Goal: Entertainment & Leisure: Browse casually

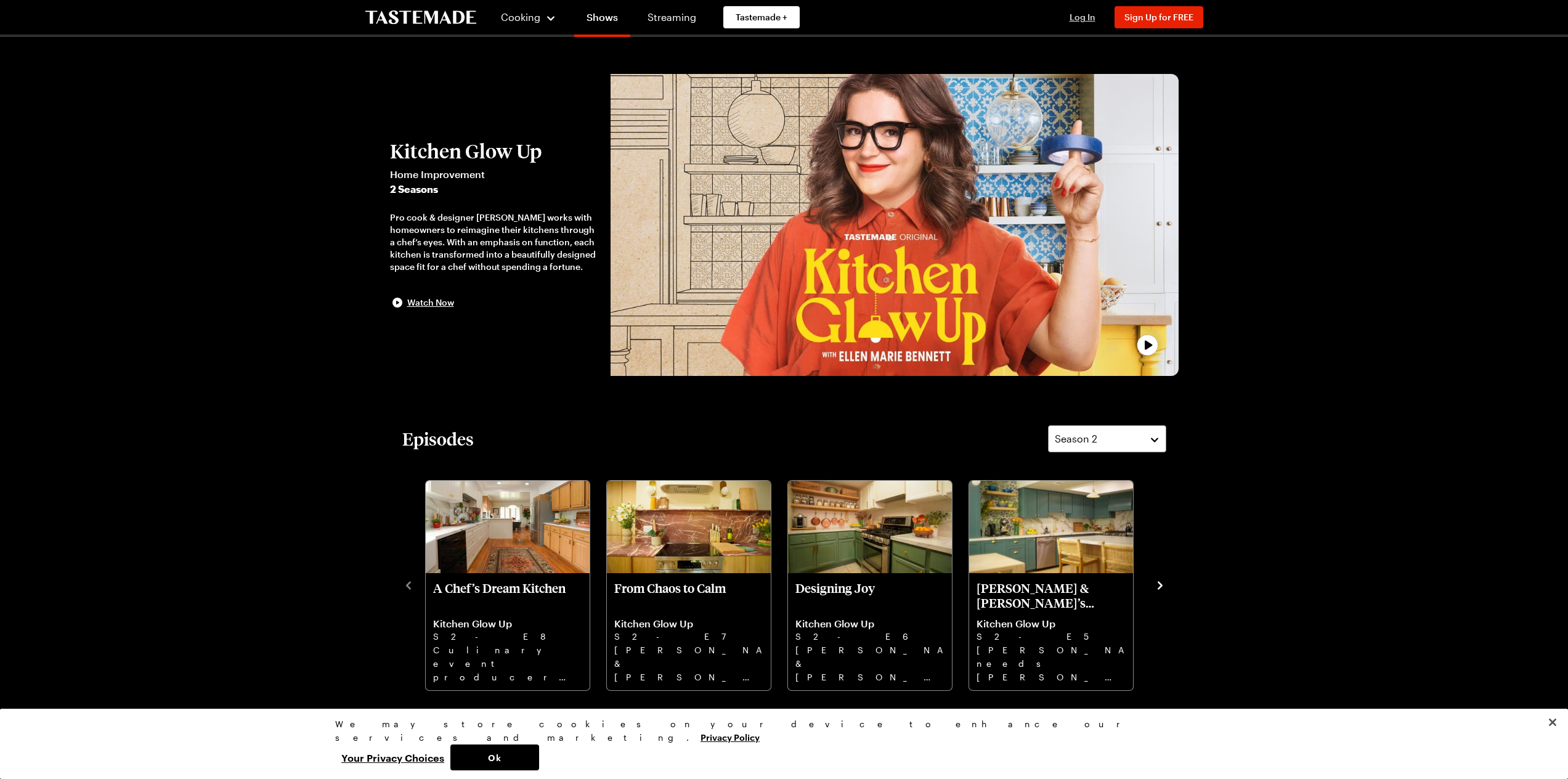
click at [1091, 17] on span "Log In" at bounding box center [1083, 17] width 26 height 10
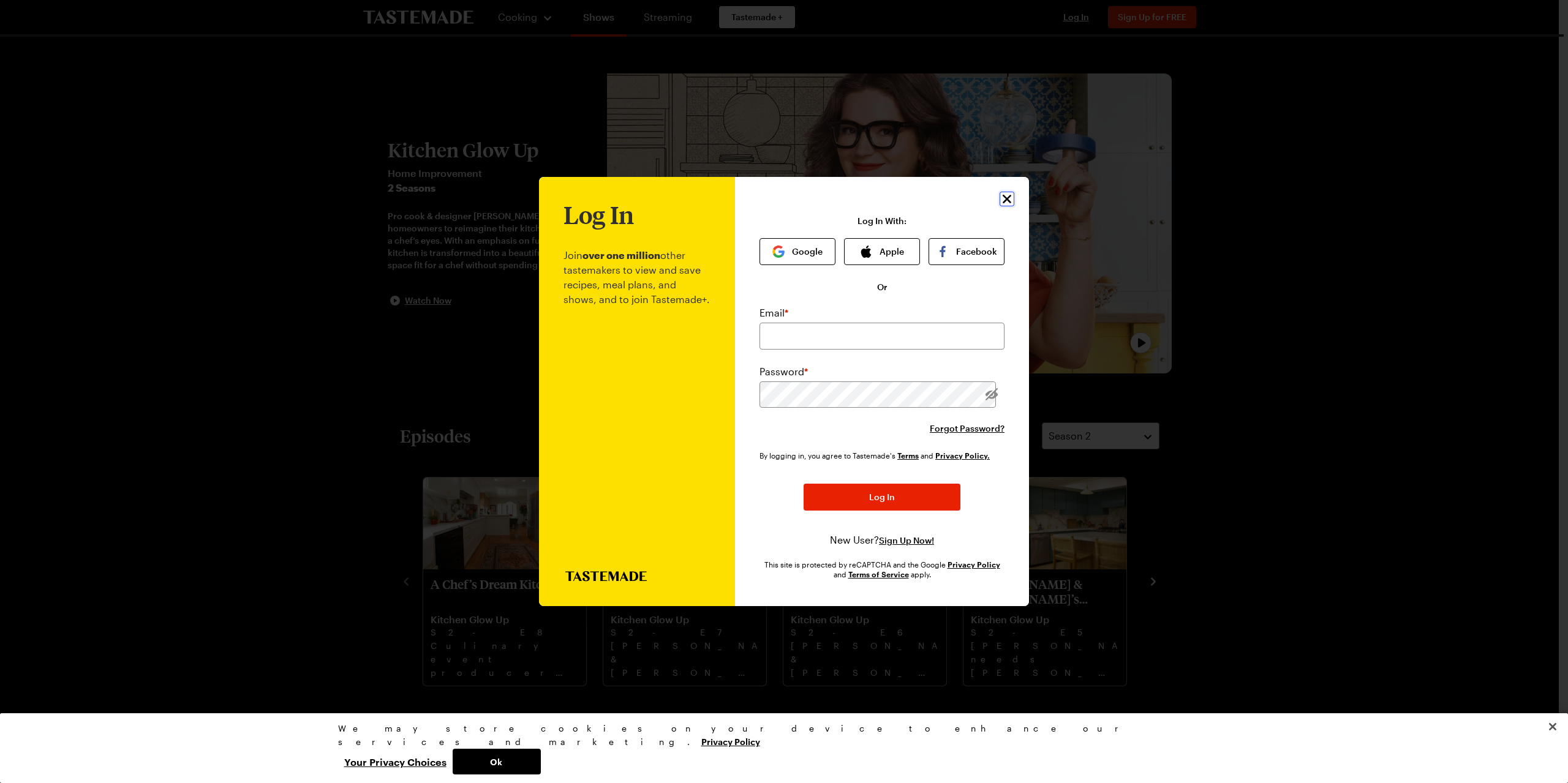
click at [1000, 192] on icon "Close" at bounding box center [1007, 199] width 15 height 15
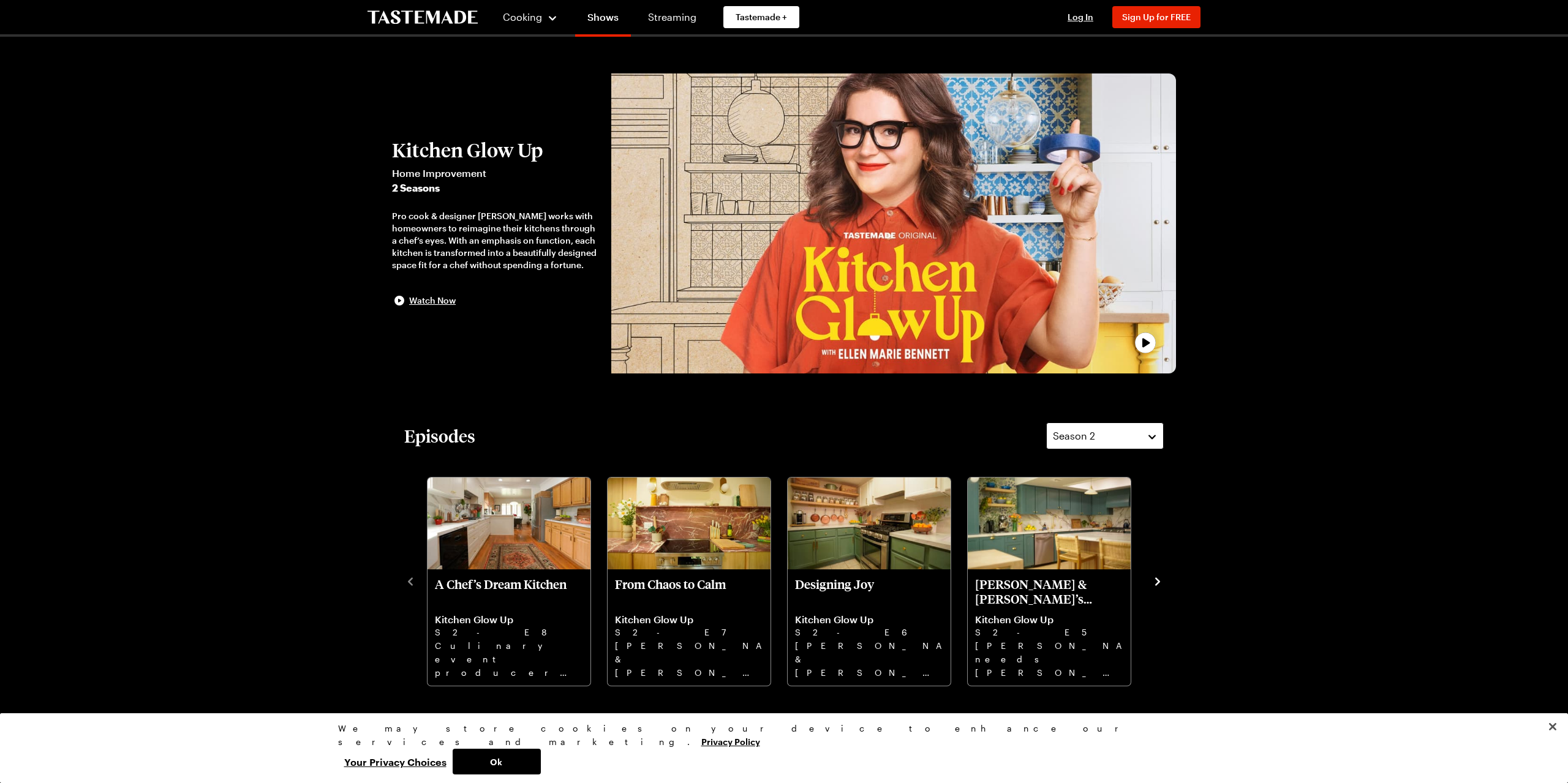
click at [1116, 438] on div "Season 2" at bounding box center [1095, 435] width 86 height 15
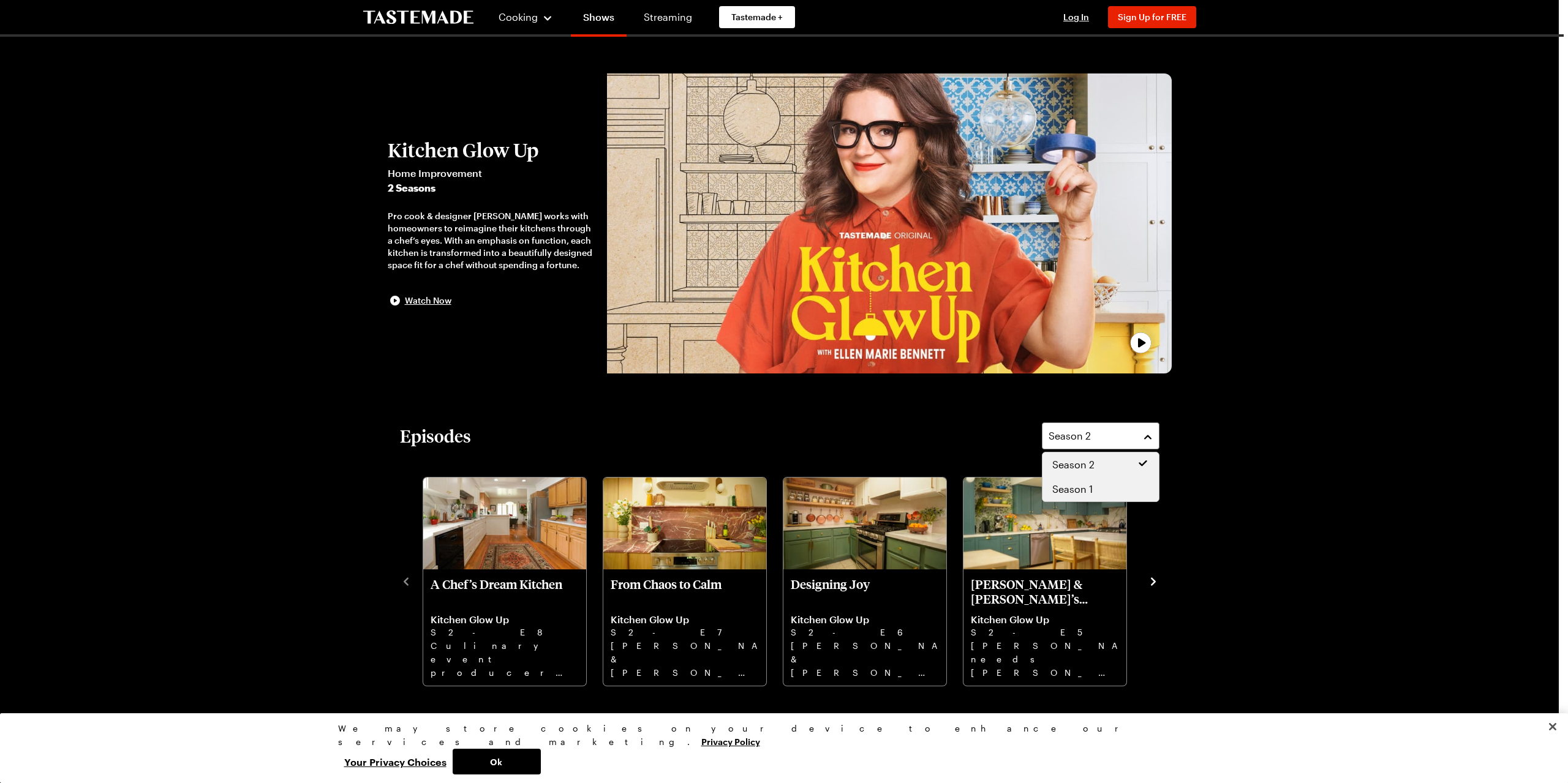
click at [1120, 490] on div "Season 1" at bounding box center [1100, 489] width 96 height 15
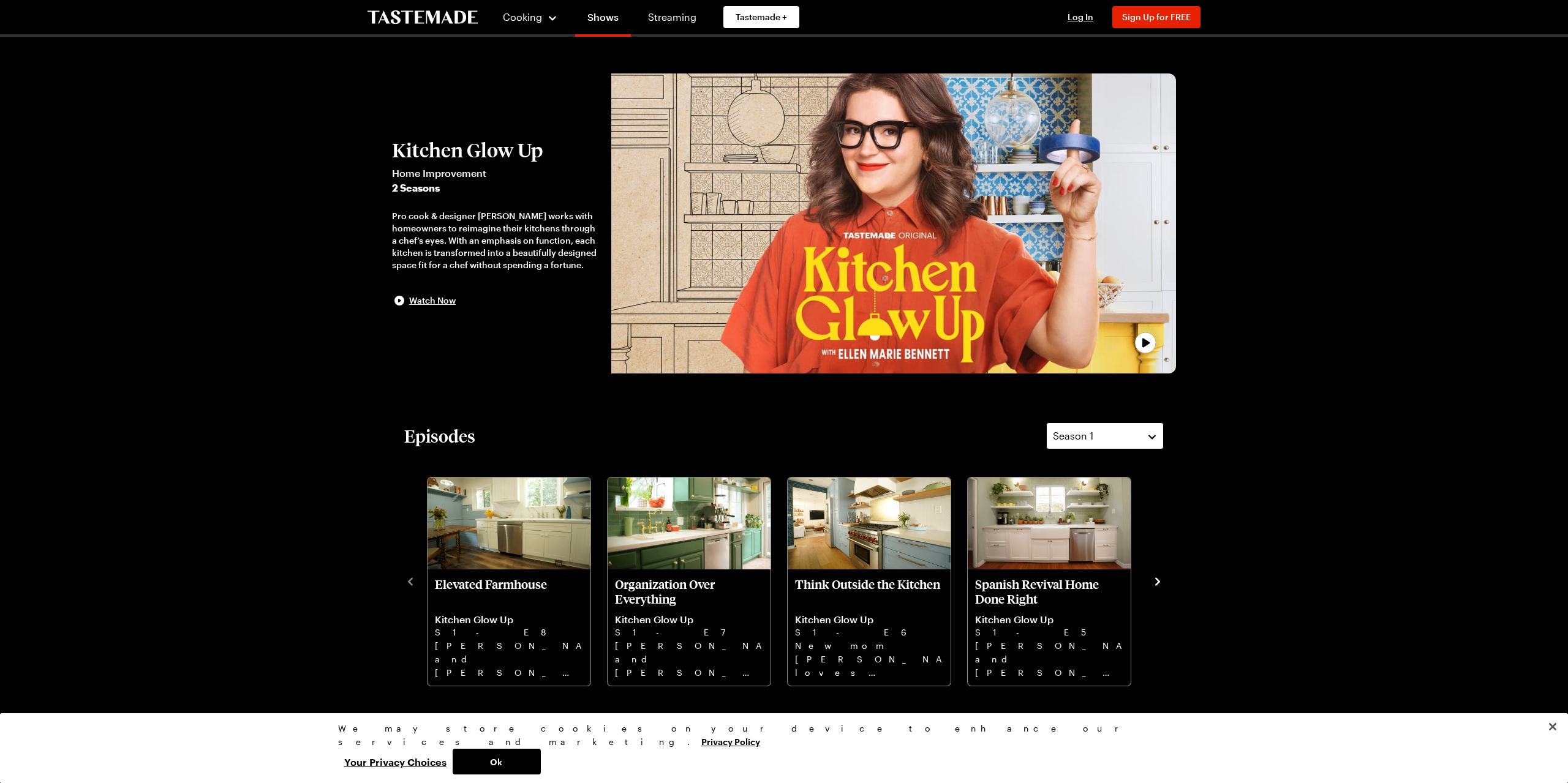
click at [1114, 435] on div "Season 1" at bounding box center [1095, 435] width 86 height 15
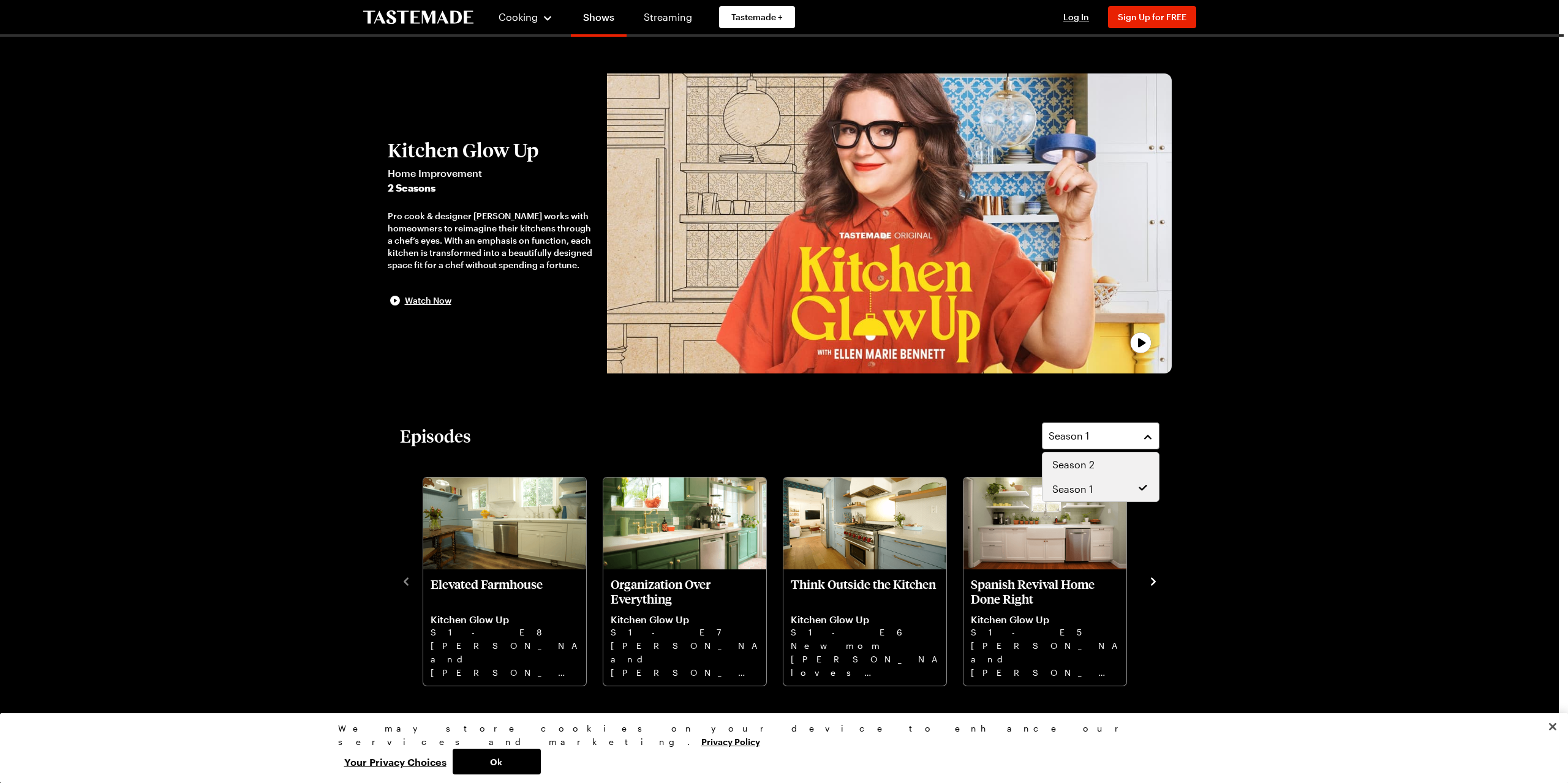
click at [1087, 461] on span "Season 2" at bounding box center [1073, 464] width 43 height 15
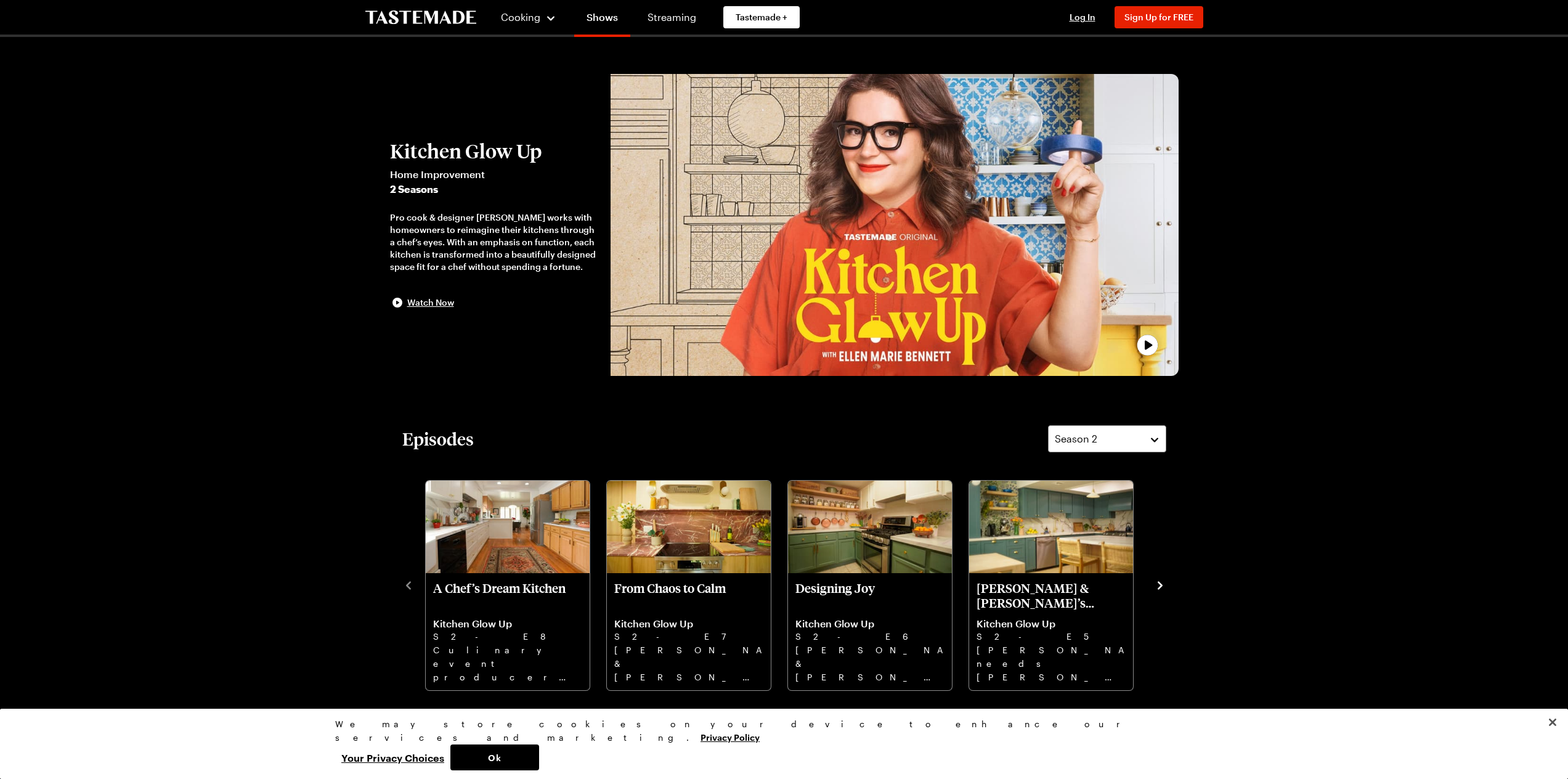
click at [1160, 587] on icon "navigate to next item" at bounding box center [1160, 585] width 12 height 12
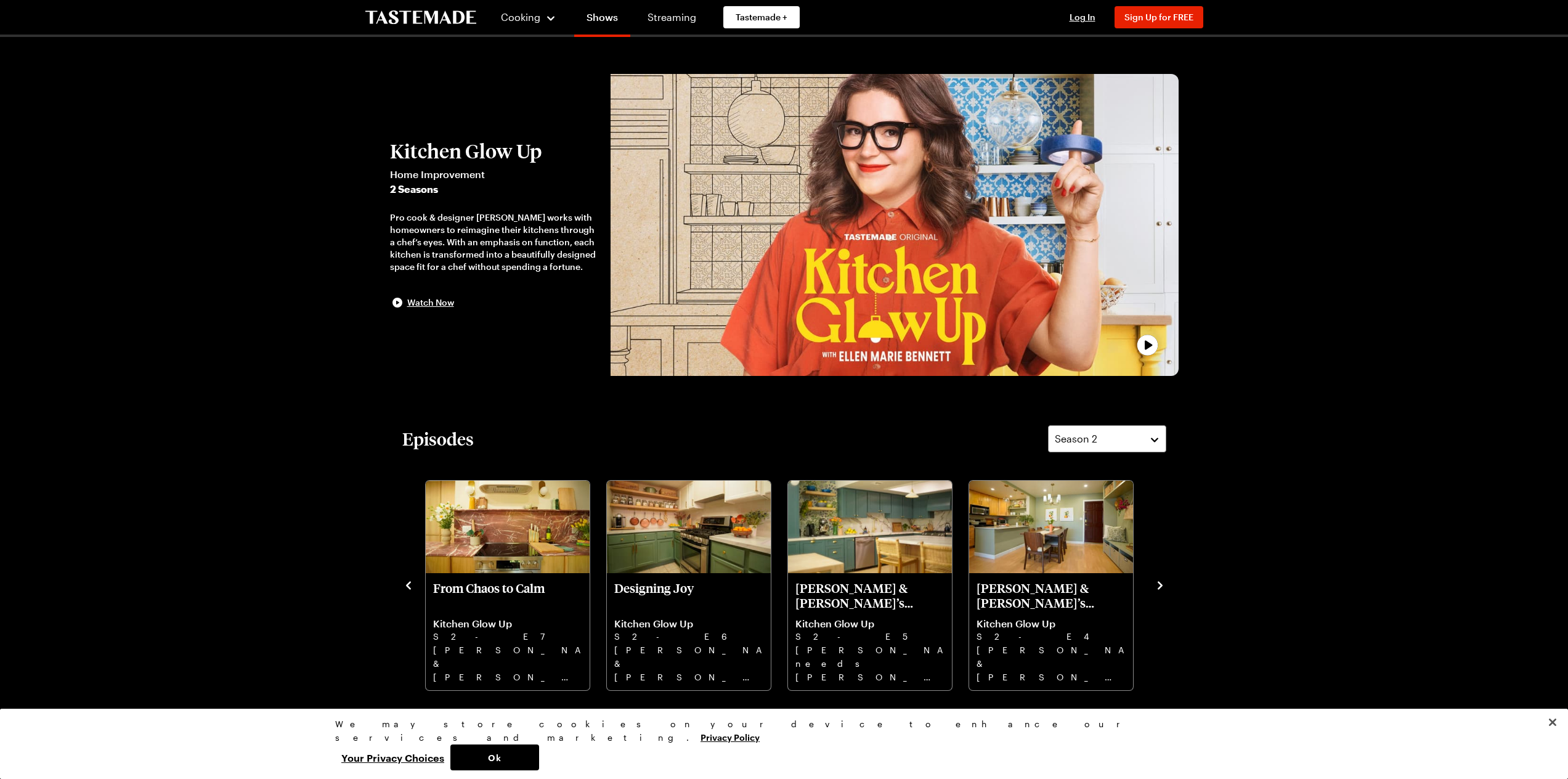
click at [1160, 587] on icon "navigate to next item" at bounding box center [1160, 584] width 5 height 8
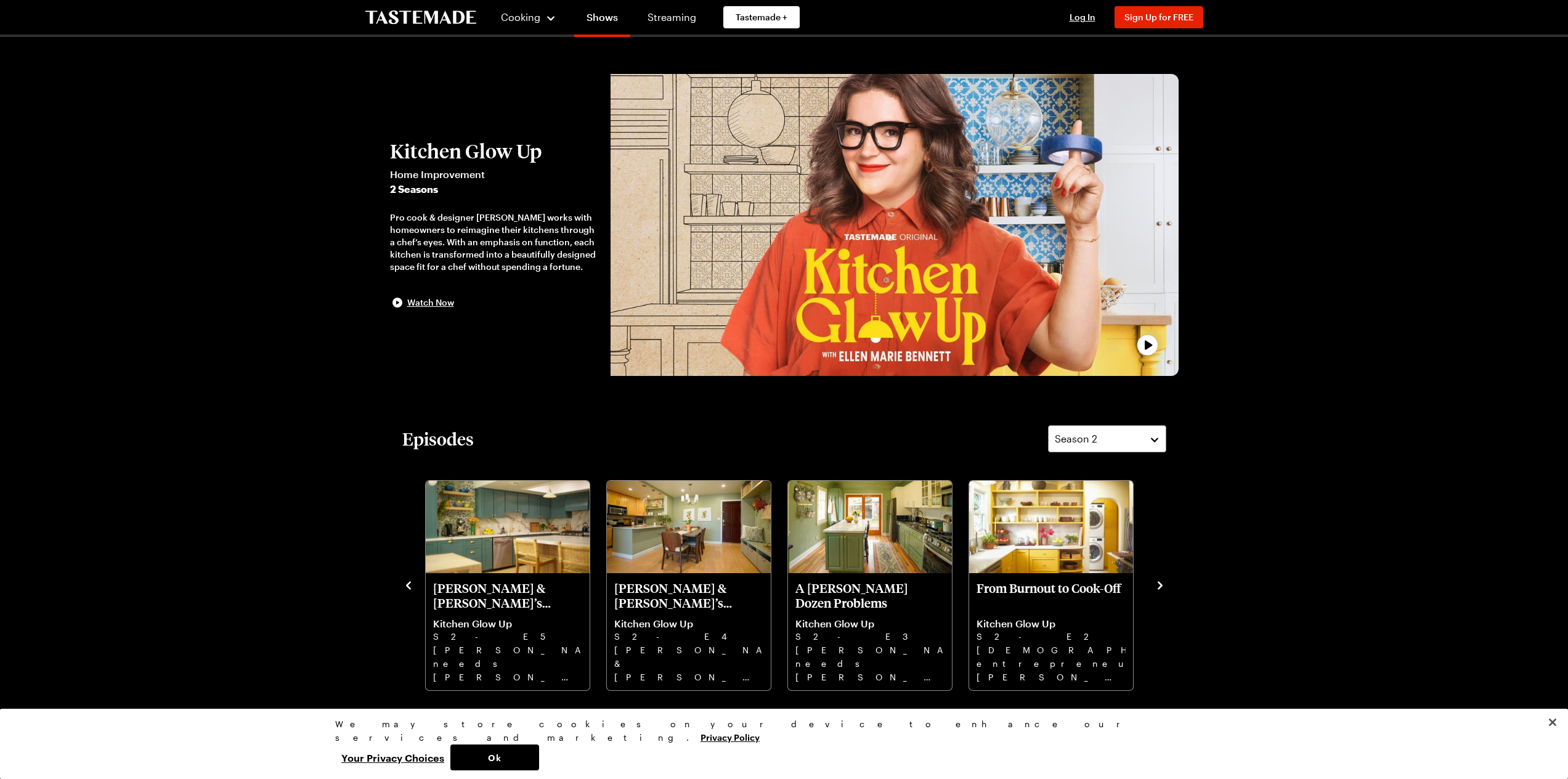
click at [1161, 587] on icon "navigate to next item" at bounding box center [1160, 585] width 12 height 12
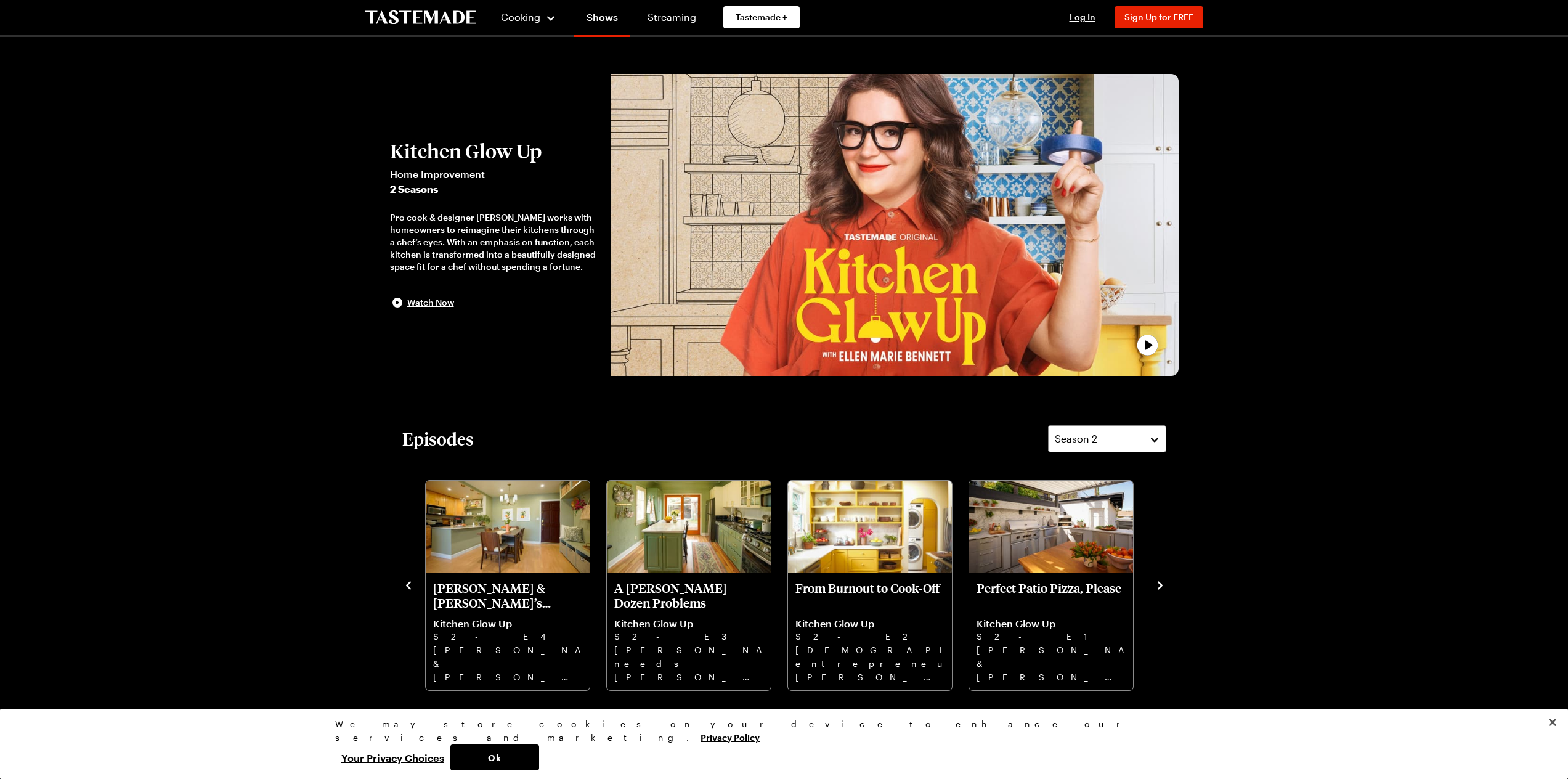
click at [1161, 587] on icon "navigate to next item" at bounding box center [1160, 585] width 12 height 12
